Goal: Information Seeking & Learning: Understand process/instructions

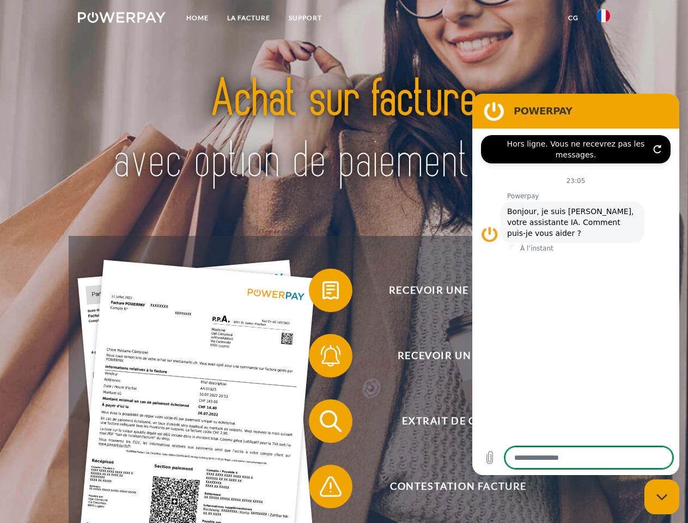
click at [122, 19] on img at bounding box center [122, 17] width 88 height 11
click at [604, 19] on img at bounding box center [603, 15] width 13 height 13
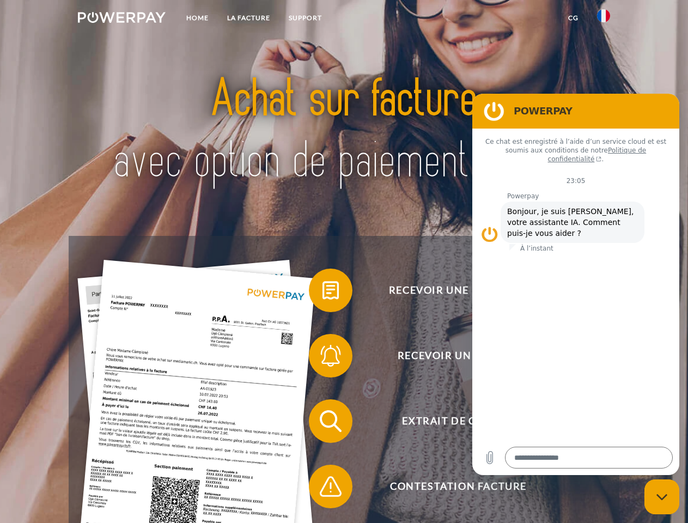
click at [573, 18] on link "CG" at bounding box center [573, 18] width 29 height 20
click at [323, 293] on span at bounding box center [314, 290] width 54 height 54
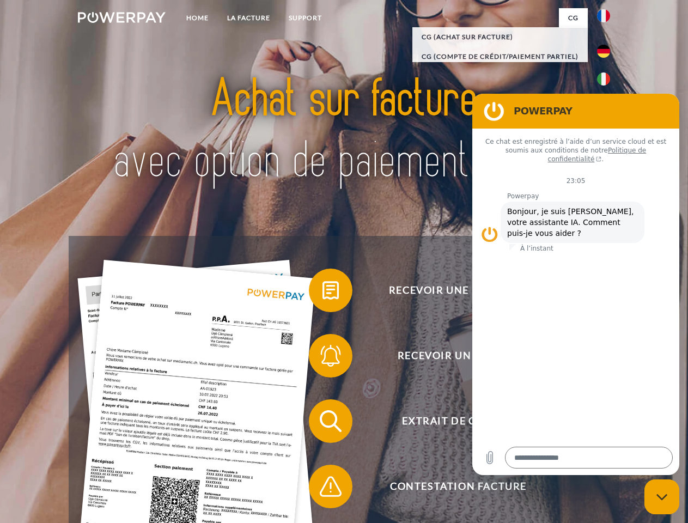
click at [323, 358] on div "Recevoir une facture ? Recevoir un rappel? Extrait de compte retour" at bounding box center [344, 454] width 550 height 436
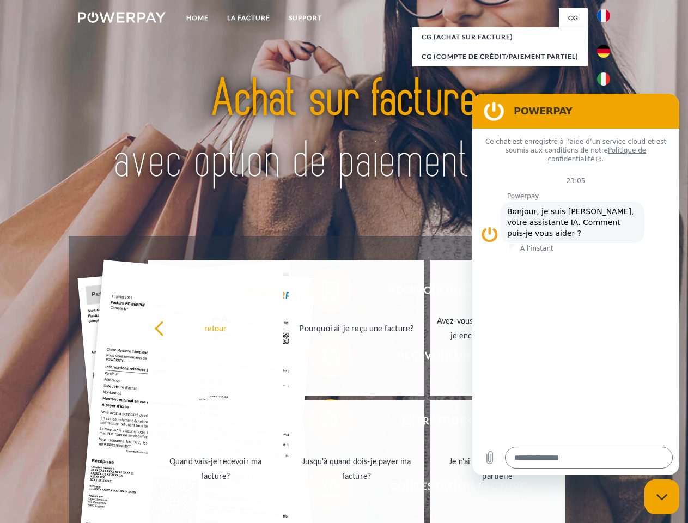
click at [323, 423] on link "Jusqu'à quand dois-je payer ma facture?" at bounding box center [357, 469] width 136 height 136
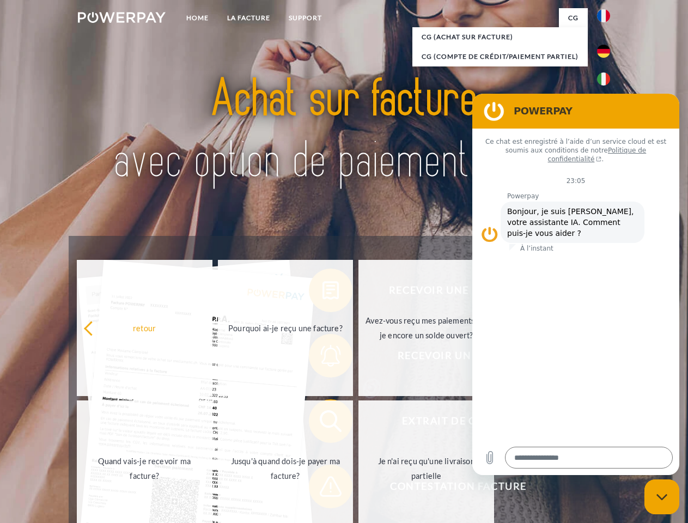
click at [323, 489] on span at bounding box center [314, 486] width 54 height 54
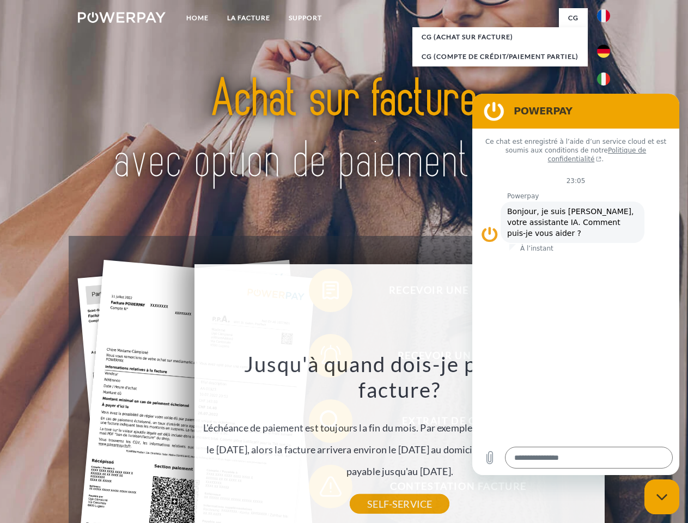
click at [662, 497] on icon "Fermer la fenêtre de messagerie" at bounding box center [662, 497] width 11 height 7
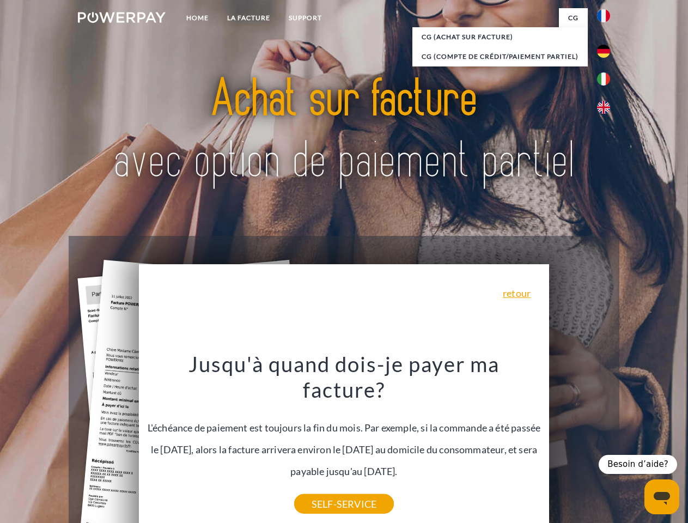
type textarea "*"
